Goal: Task Accomplishment & Management: Manage account settings

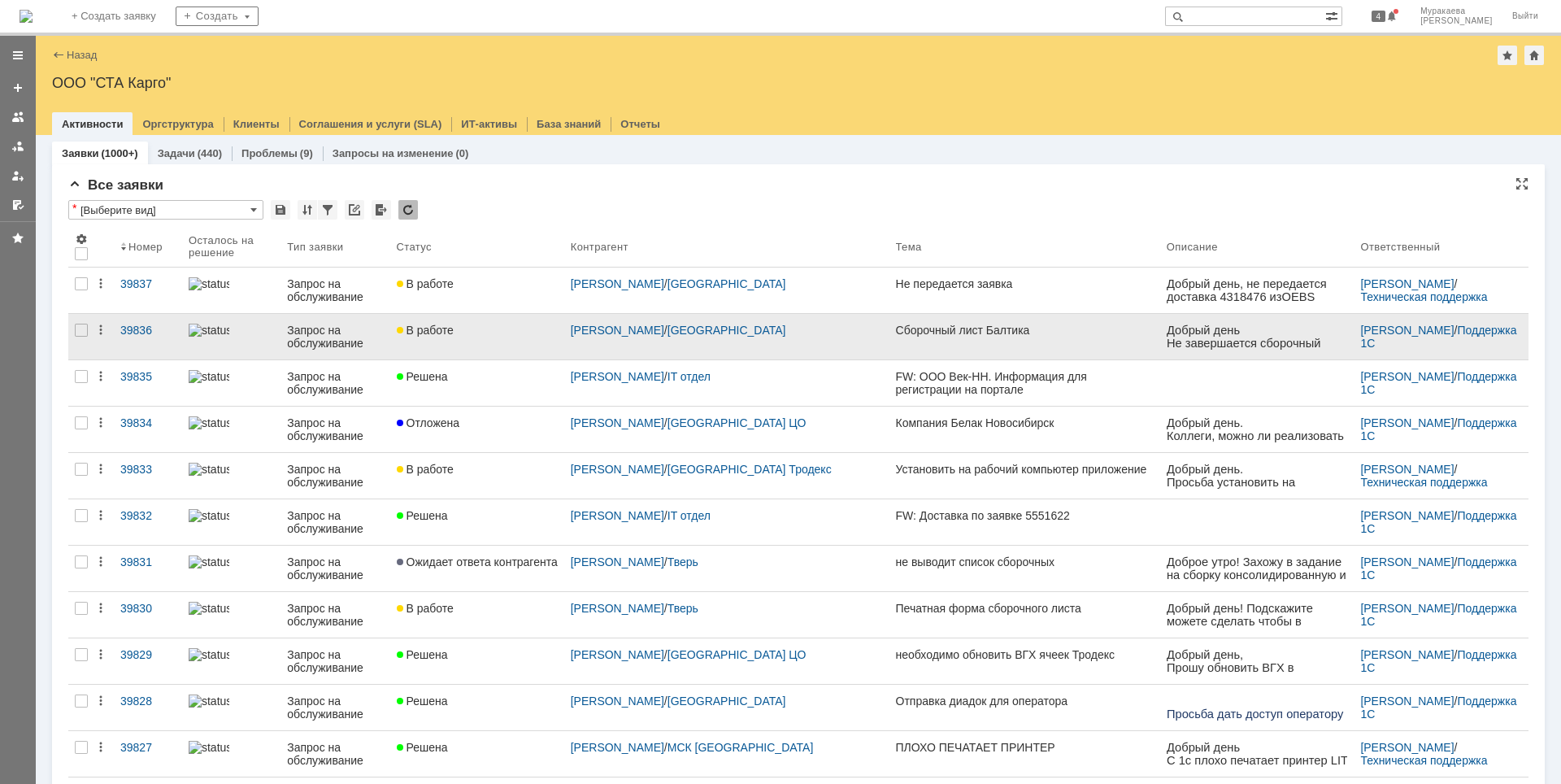
click at [315, 331] on div "Запрос на обслуживание" at bounding box center [335, 336] width 96 height 26
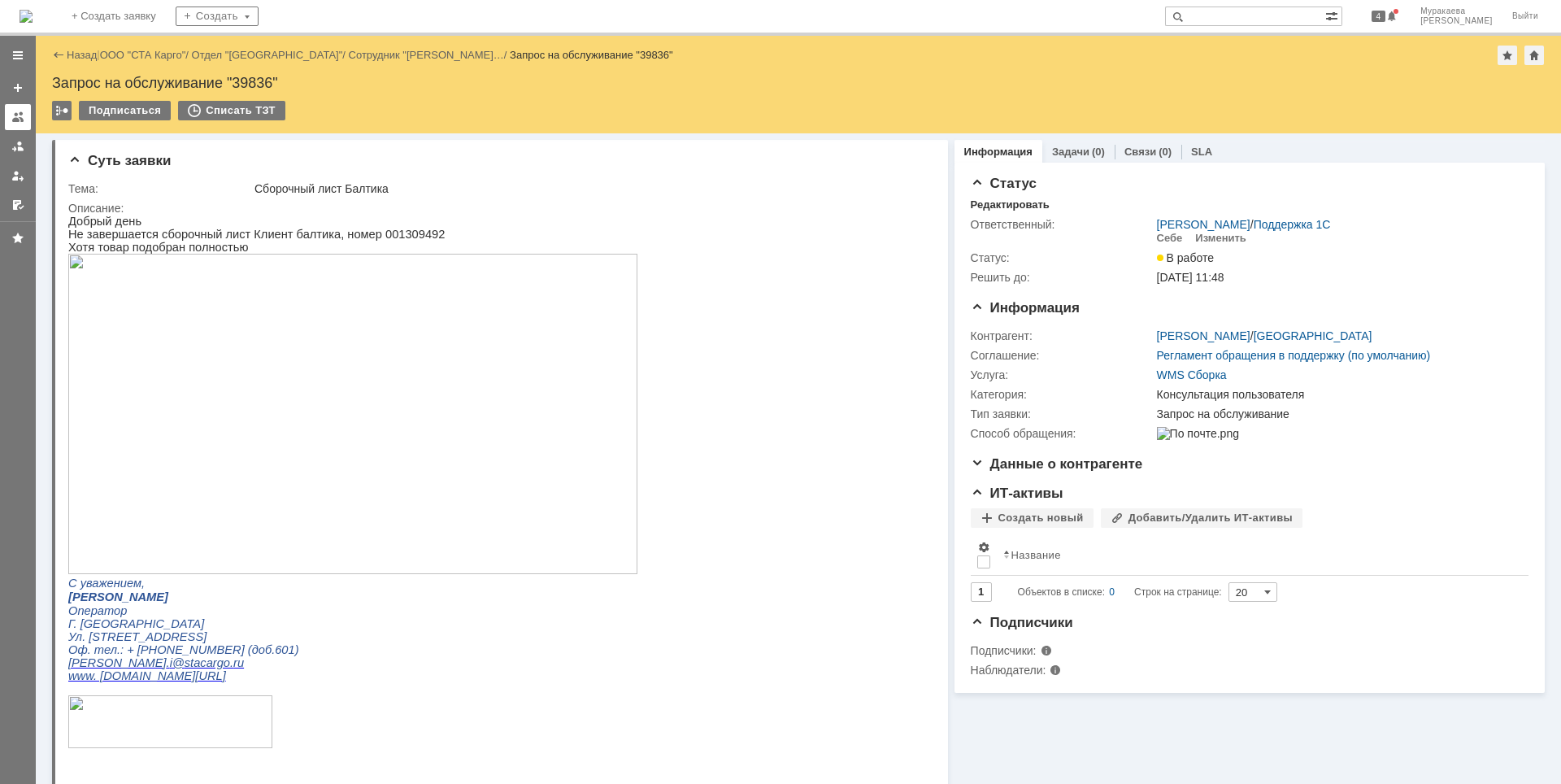
click at [17, 112] on div at bounding box center [18, 117] width 13 height 13
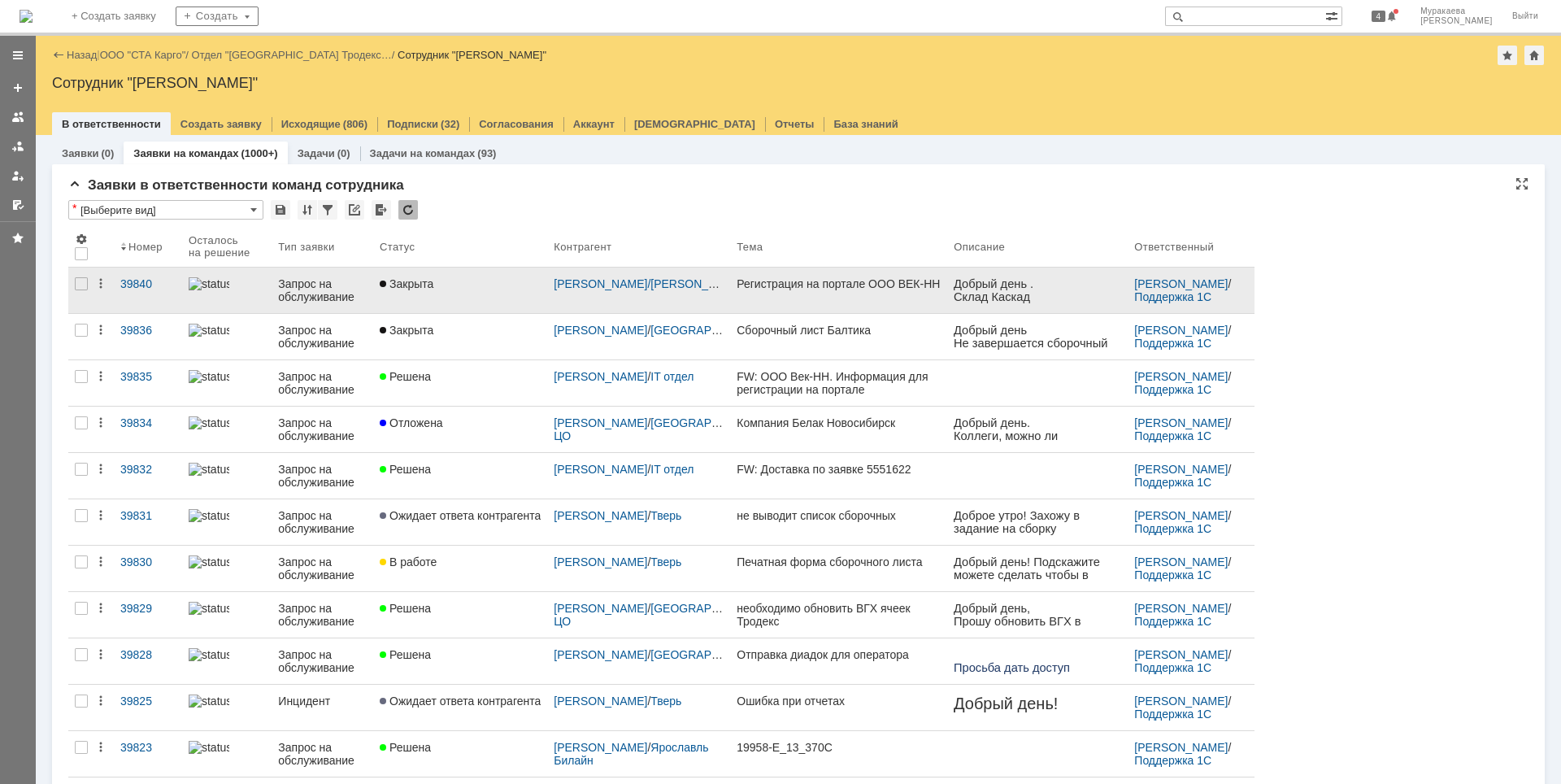
click at [317, 293] on div "Запрос на обслуживание" at bounding box center [322, 290] width 88 height 26
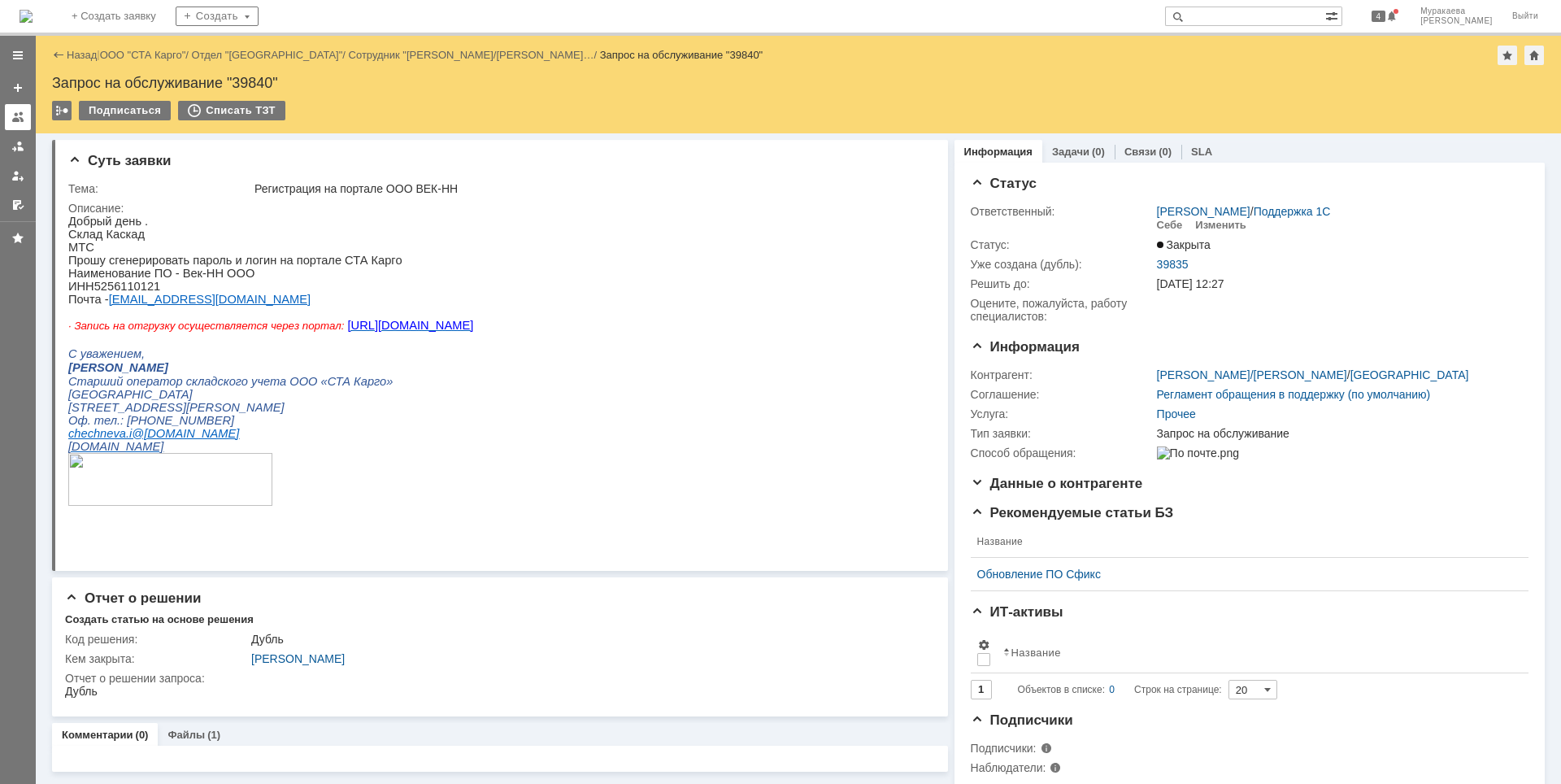
click at [12, 117] on div at bounding box center [18, 117] width 13 height 13
